Goal: Use online tool/utility: Utilize a website feature to perform a specific function

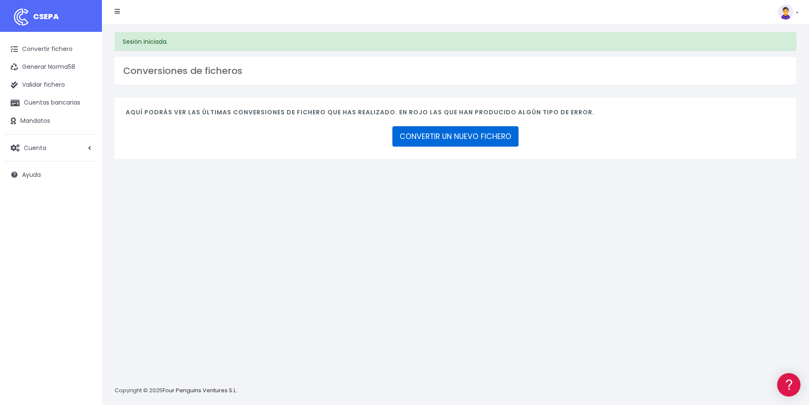
click at [427, 138] on link "CONVERTIR UN NUEVO FICHERO" at bounding box center [455, 136] width 126 height 20
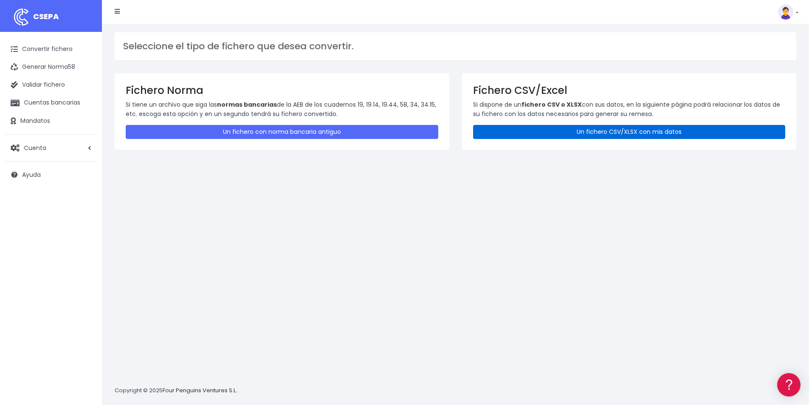
click at [626, 133] on link "Un fichero CSV/XLSX con mis datos" at bounding box center [629, 132] width 313 height 14
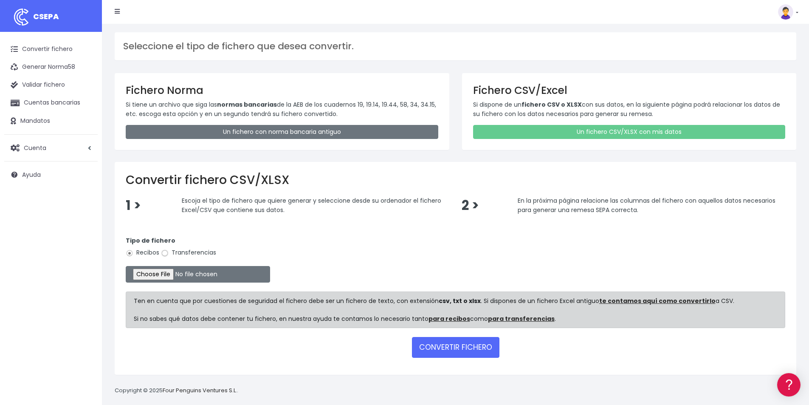
click at [166, 254] on input "Transferencias" at bounding box center [165, 253] width 8 height 8
radio input "true"
type input "C:\fakepath\NOMINAS BELGICA.xlsx"
click at [439, 357] on button "CONVERTIR FICHERO" at bounding box center [455, 347] width 87 height 20
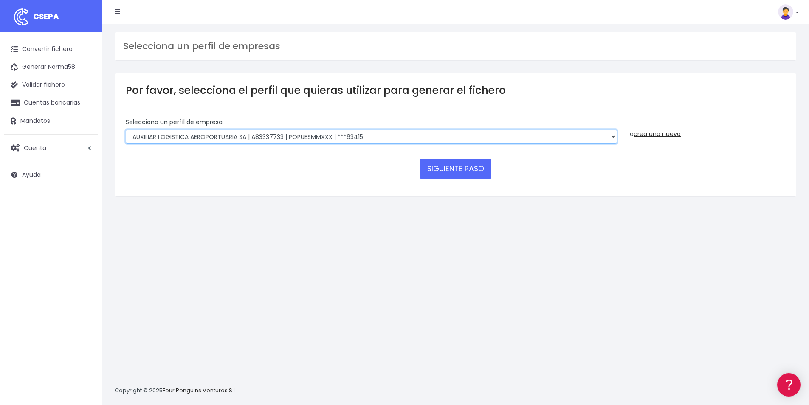
click at [361, 139] on select "AUXILIAR LOGISTICA AEROPORTUARIA SA | A83337733 | POPUESMMXXX | ***63415 COMPAÑ…" at bounding box center [371, 137] width 491 height 14
select select "394"
click at [126, 130] on select "AUXILIAR LOGISTICA AEROPORTUARIA SA | A83337733 | POPUESMMXXX | ***63415 COMPAÑ…" at bounding box center [371, 137] width 491 height 14
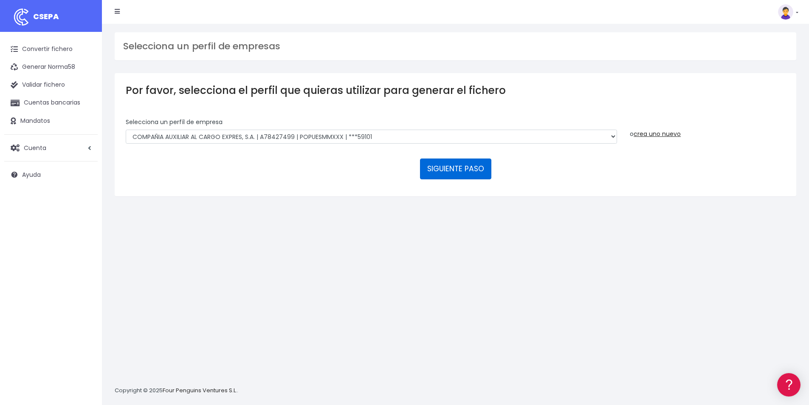
click at [440, 166] on button "SIGUIENTE PASO" at bounding box center [455, 168] width 71 height 20
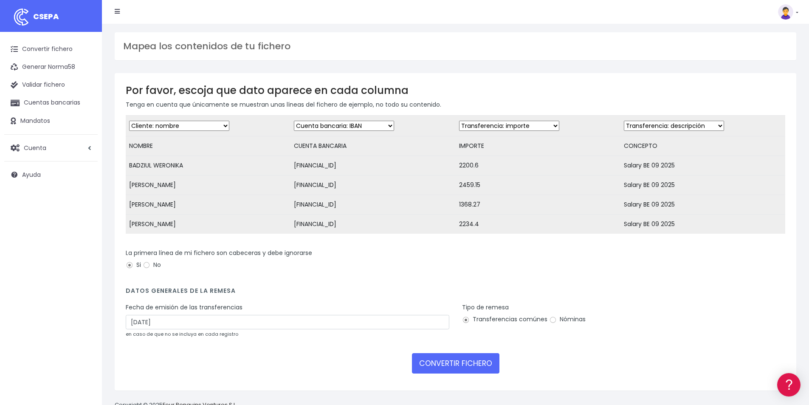
scroll to position [29, 0]
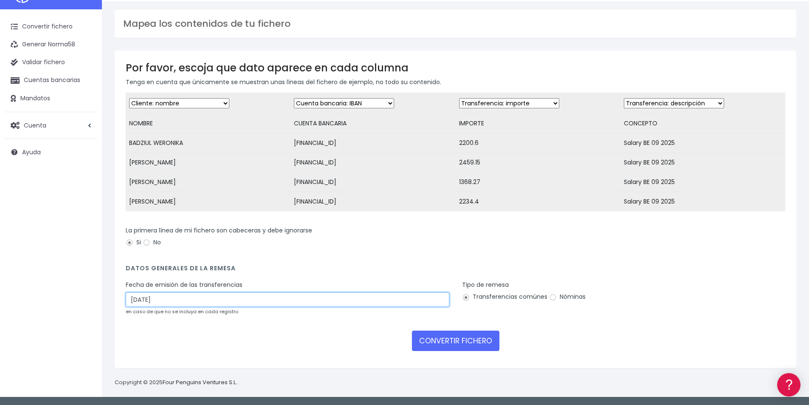
click at [293, 302] on input "[DATE]" at bounding box center [288, 299] width 324 height 14
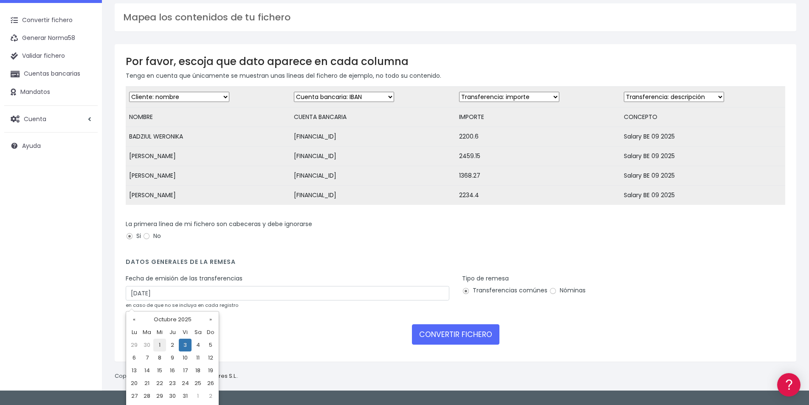
click at [161, 344] on td "1" at bounding box center [159, 344] width 13 height 13
type input "01/10/2025"
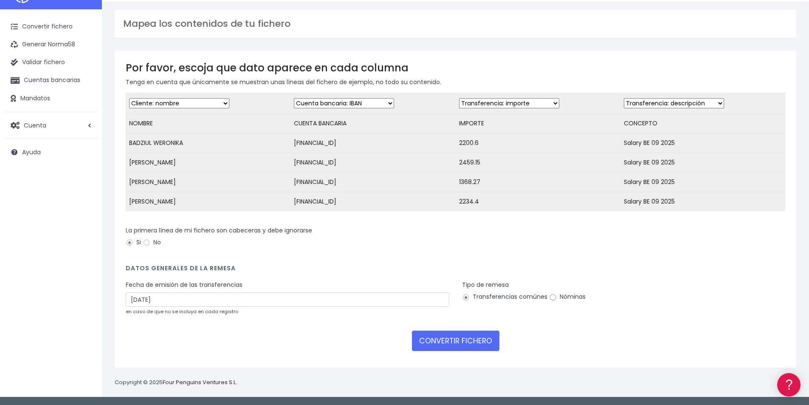
click at [552, 299] on input "Nóminas" at bounding box center [553, 297] width 8 height 8
radio input "true"
click at [454, 342] on button "CONVERTIR FICHERO" at bounding box center [455, 340] width 87 height 20
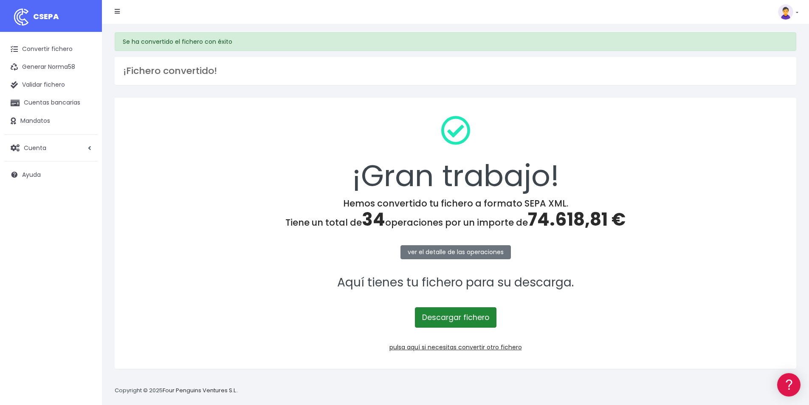
click at [449, 320] on link "Descargar fichero" at bounding box center [456, 317] width 82 height 20
